Goal: Book appointment/travel/reservation

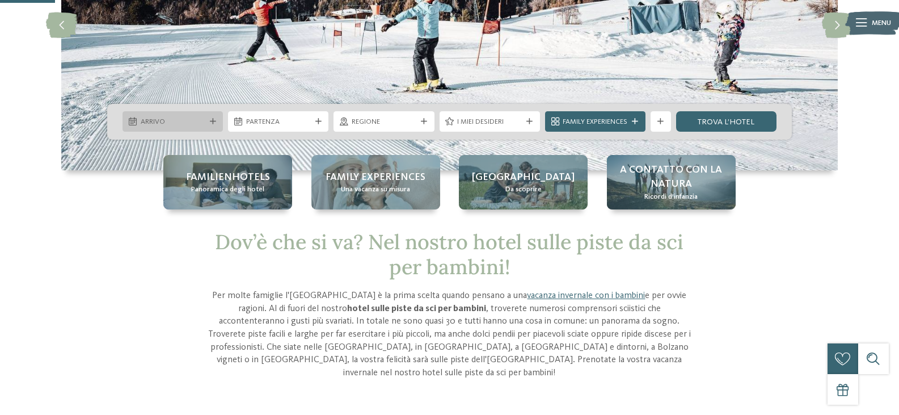
click at [171, 125] on span "Arrivo" at bounding box center [173, 122] width 65 height 10
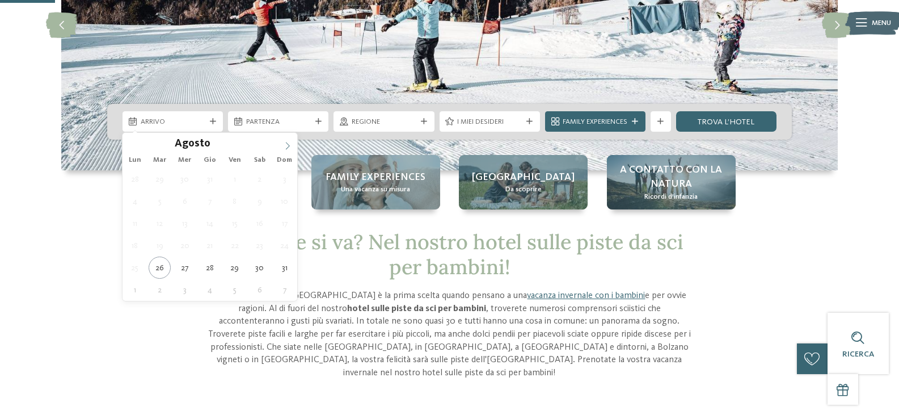
click at [288, 145] on icon at bounding box center [288, 146] width 8 height 8
type input "****"
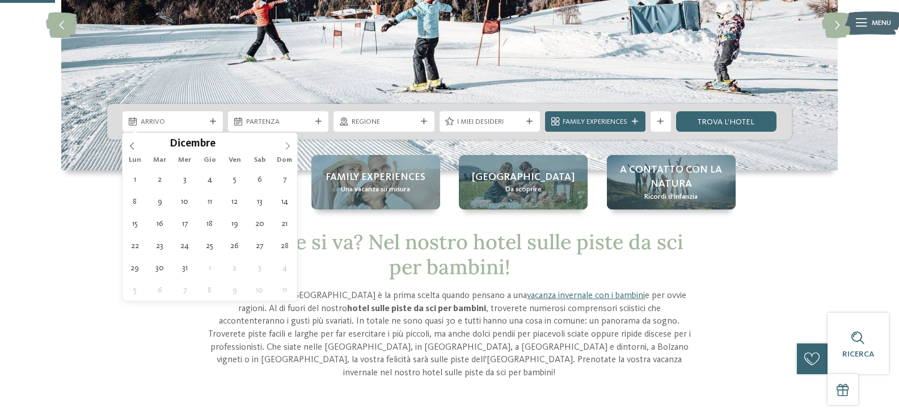
click at [288, 145] on icon at bounding box center [288, 146] width 8 height 8
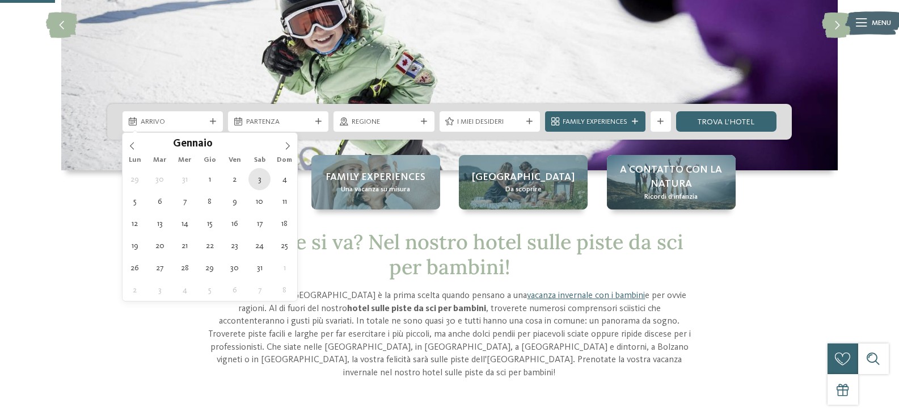
type div "03.01.2026"
type input "****"
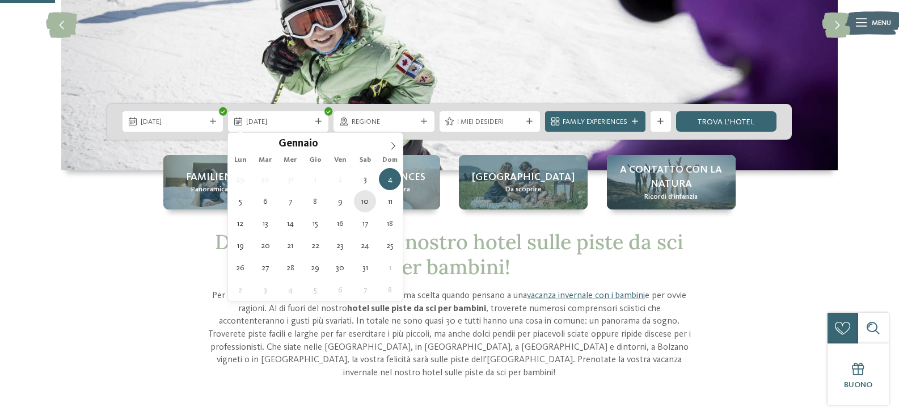
type div "10.01.2026"
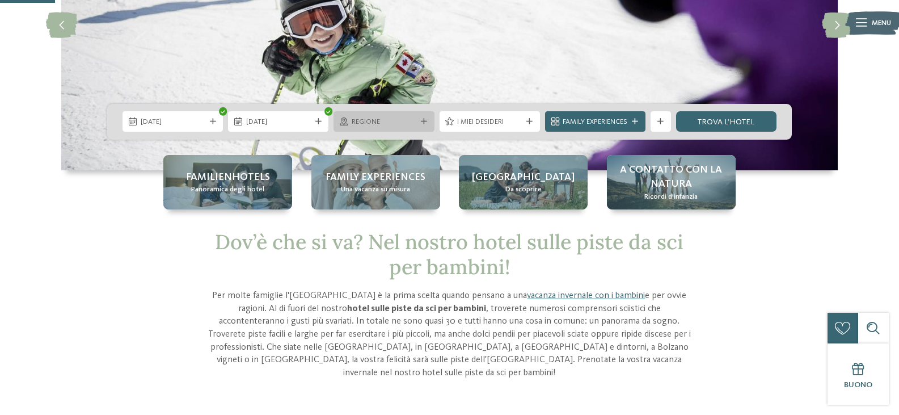
click at [420, 121] on div at bounding box center [424, 122] width 10 height 6
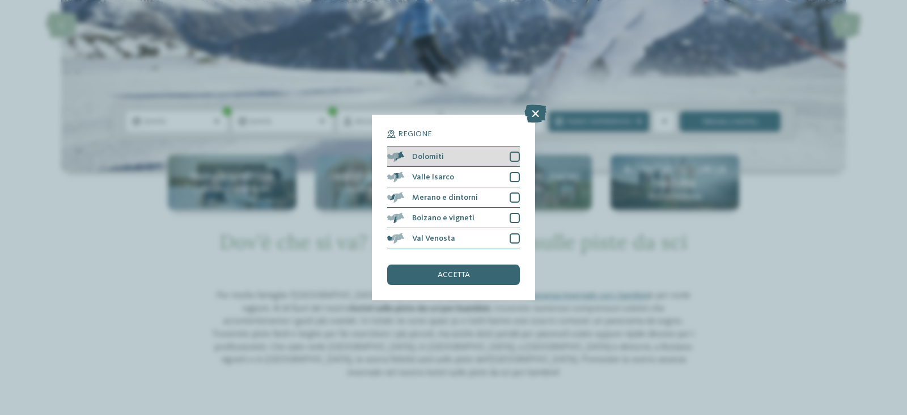
click at [512, 159] on div at bounding box center [515, 156] width 10 height 10
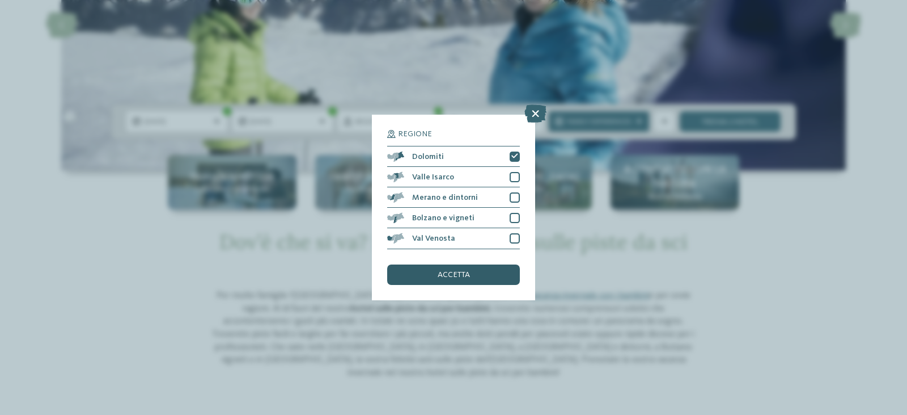
click at [466, 273] on span "accetta" at bounding box center [454, 275] width 32 height 8
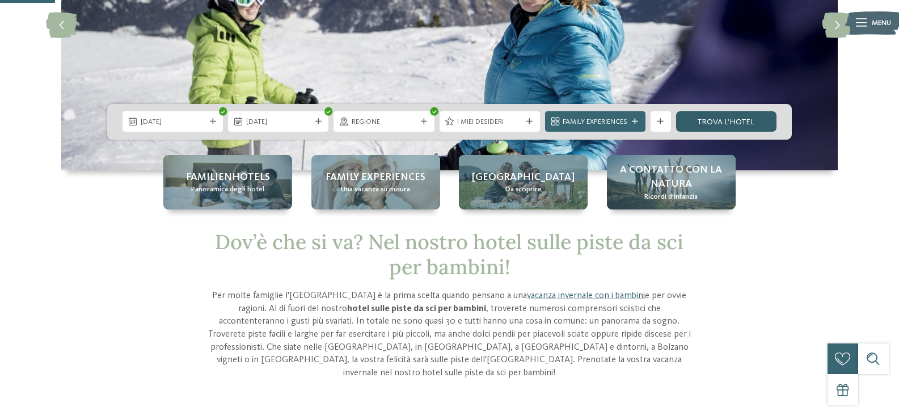
click at [764, 124] on link "trova l’hotel" at bounding box center [726, 121] width 100 height 20
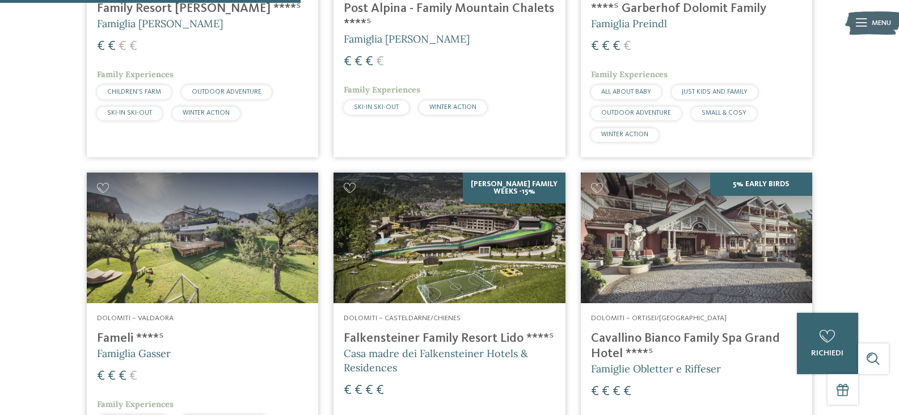
scroll to position [386, 0]
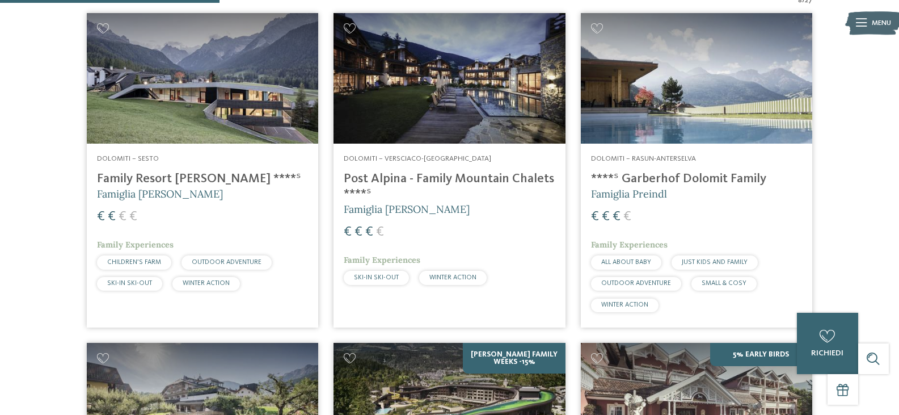
click at [204, 117] on img at bounding box center [202, 78] width 231 height 130
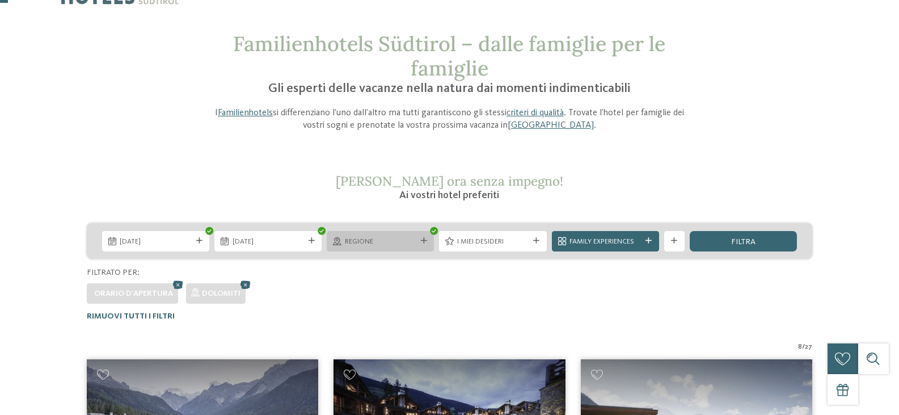
scroll to position [0, 0]
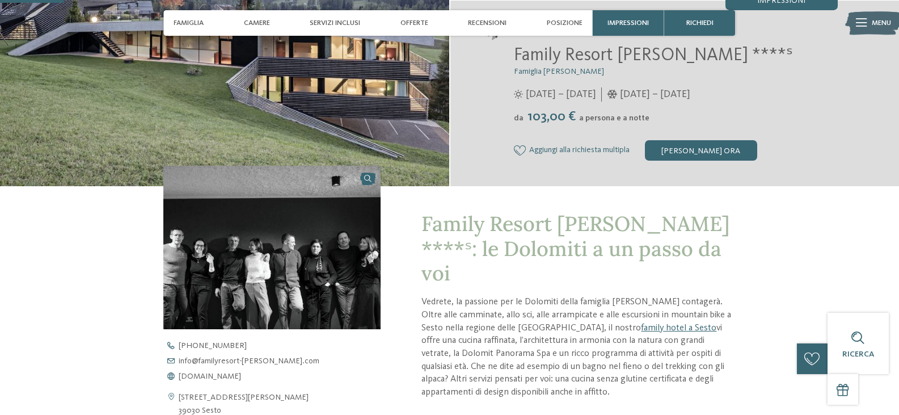
scroll to position [113, 0]
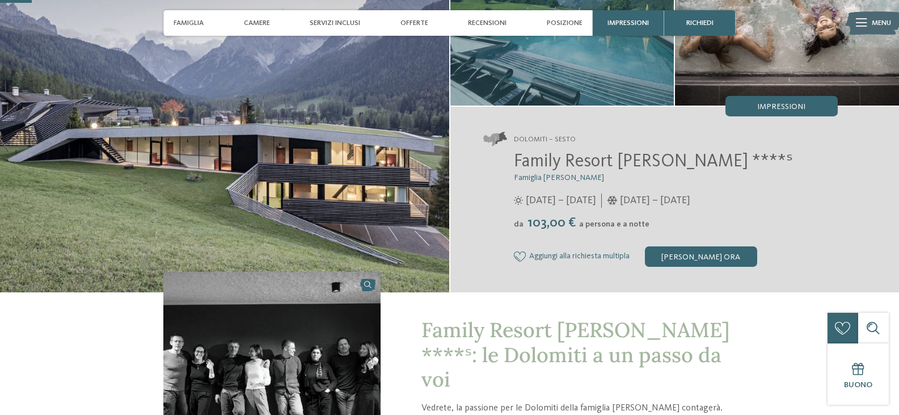
click at [386, 141] on img at bounding box center [224, 115] width 449 height 354
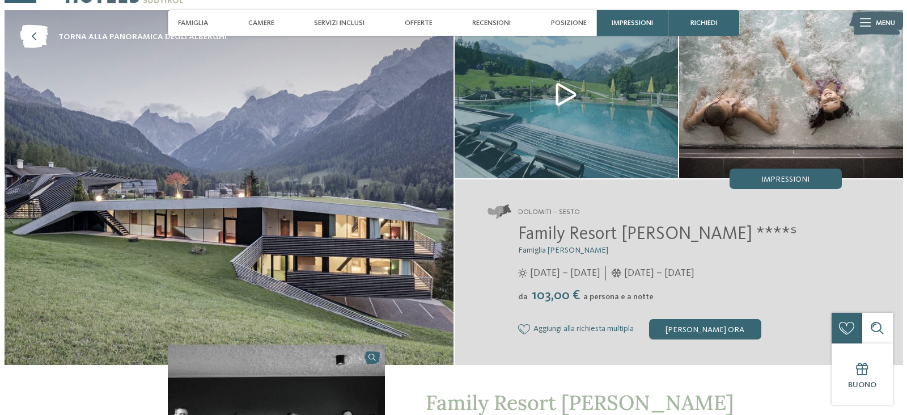
scroll to position [0, 0]
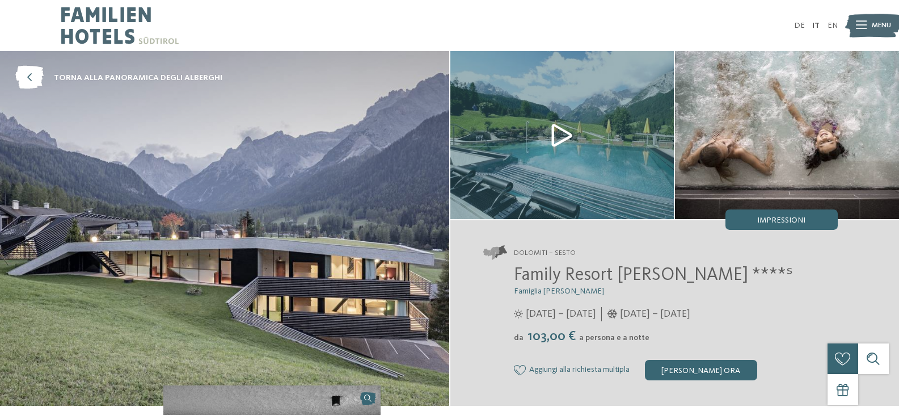
click at [567, 134] on img at bounding box center [562, 135] width 224 height 168
